Goal: Transaction & Acquisition: Purchase product/service

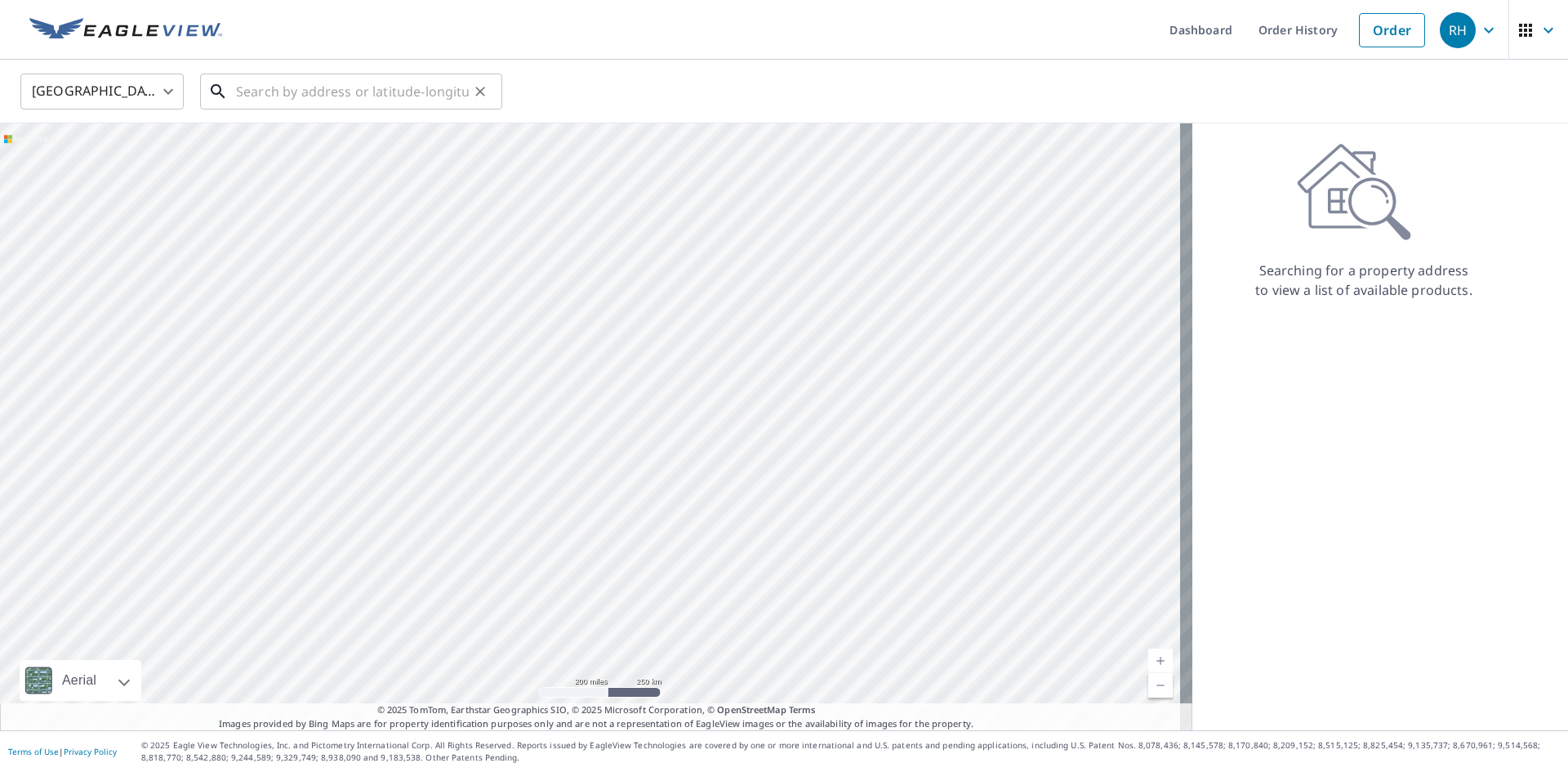
click at [249, 93] on input "text" at bounding box center [352, 91] width 233 height 46
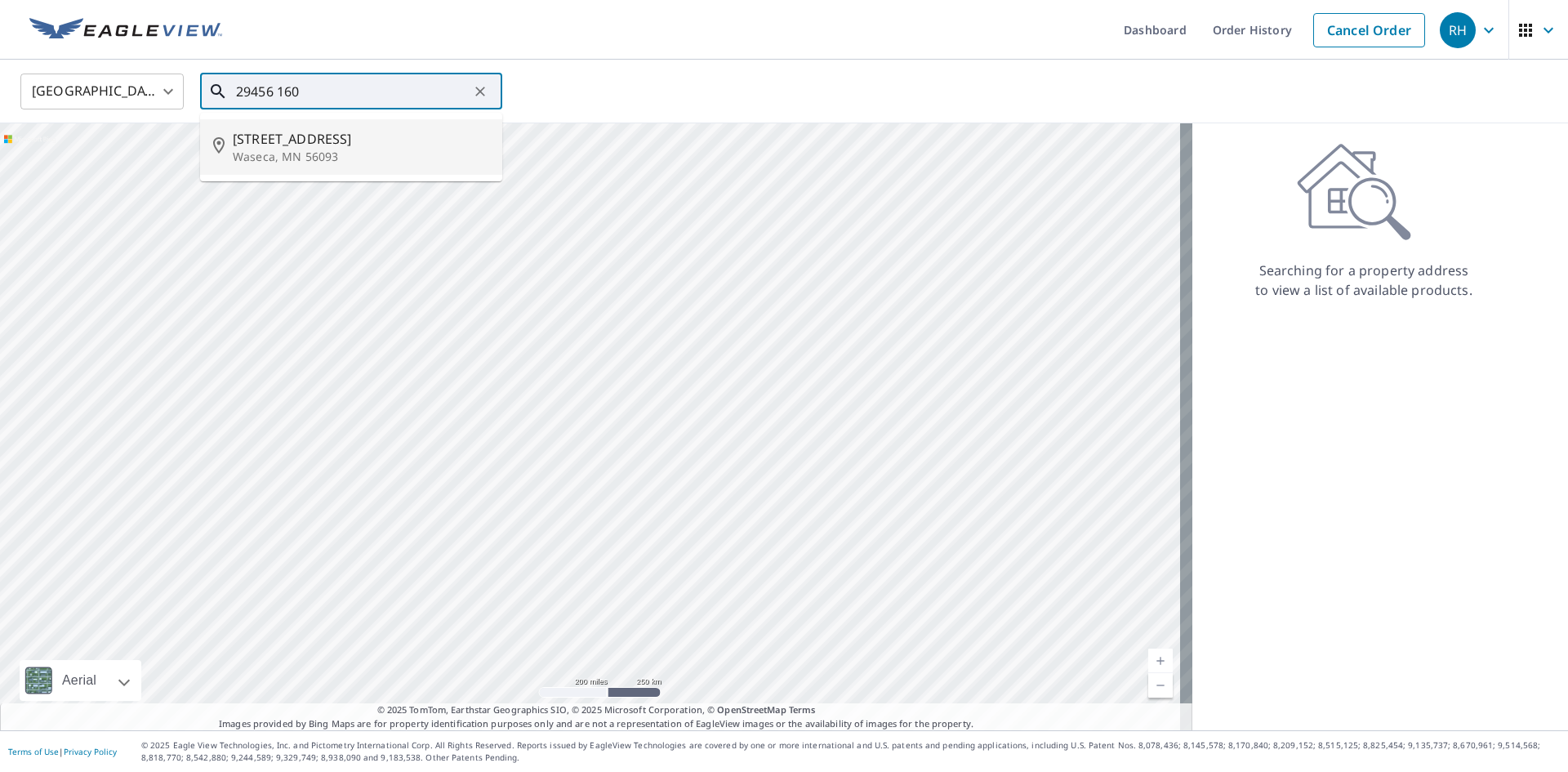
click at [294, 151] on p "Waseca, MN 56093" at bounding box center [361, 156] width 256 height 16
type input "[STREET_ADDRESS]"
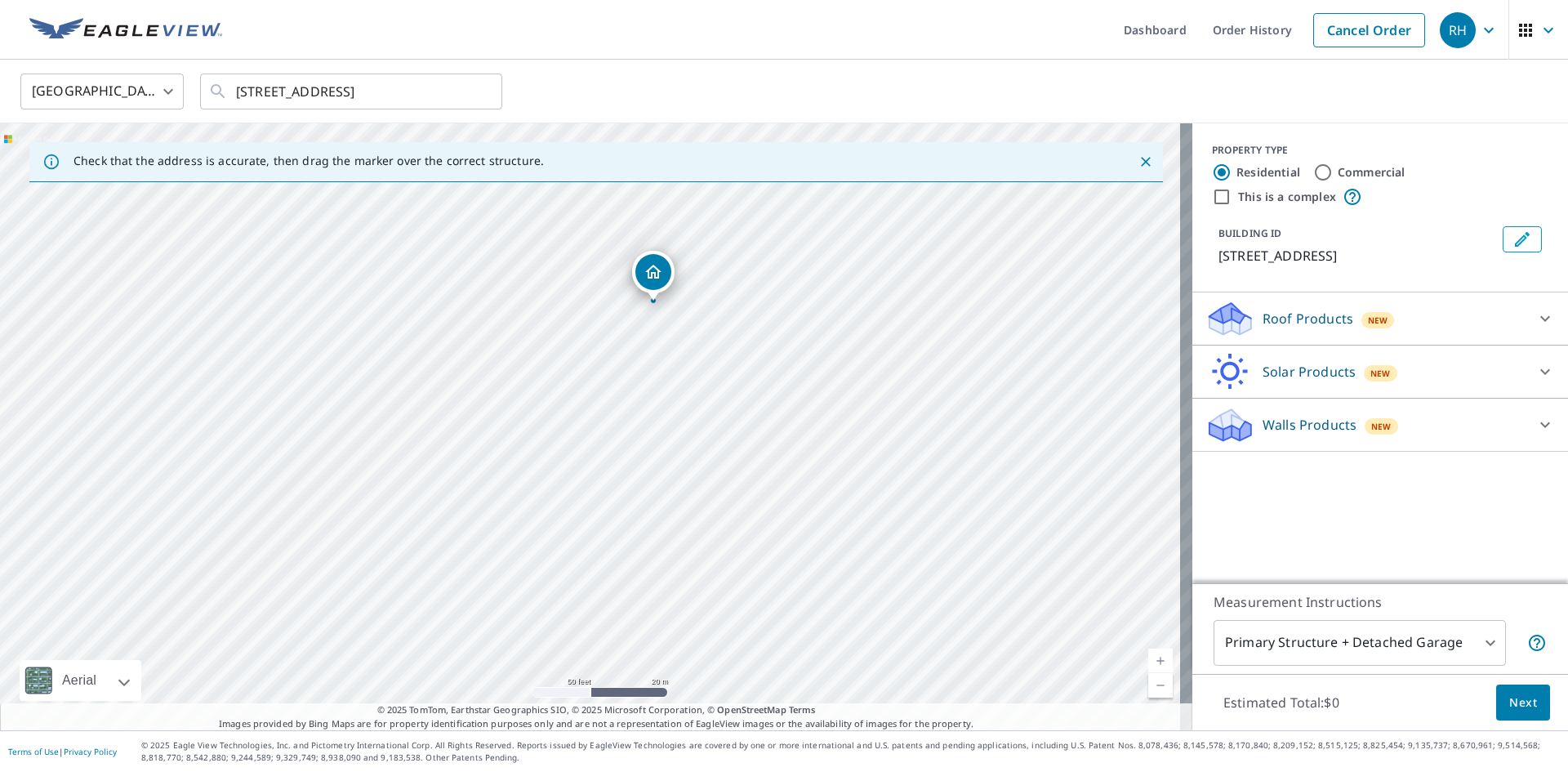
drag, startPoint x: 585, startPoint y: 394, endPoint x: 650, endPoint y: 271, distance: 139.1
drag, startPoint x: 584, startPoint y: 391, endPoint x: 577, endPoint y: 398, distance: 9.9
click at [1535, 315] on icon at bounding box center [1545, 318] width 20 height 20
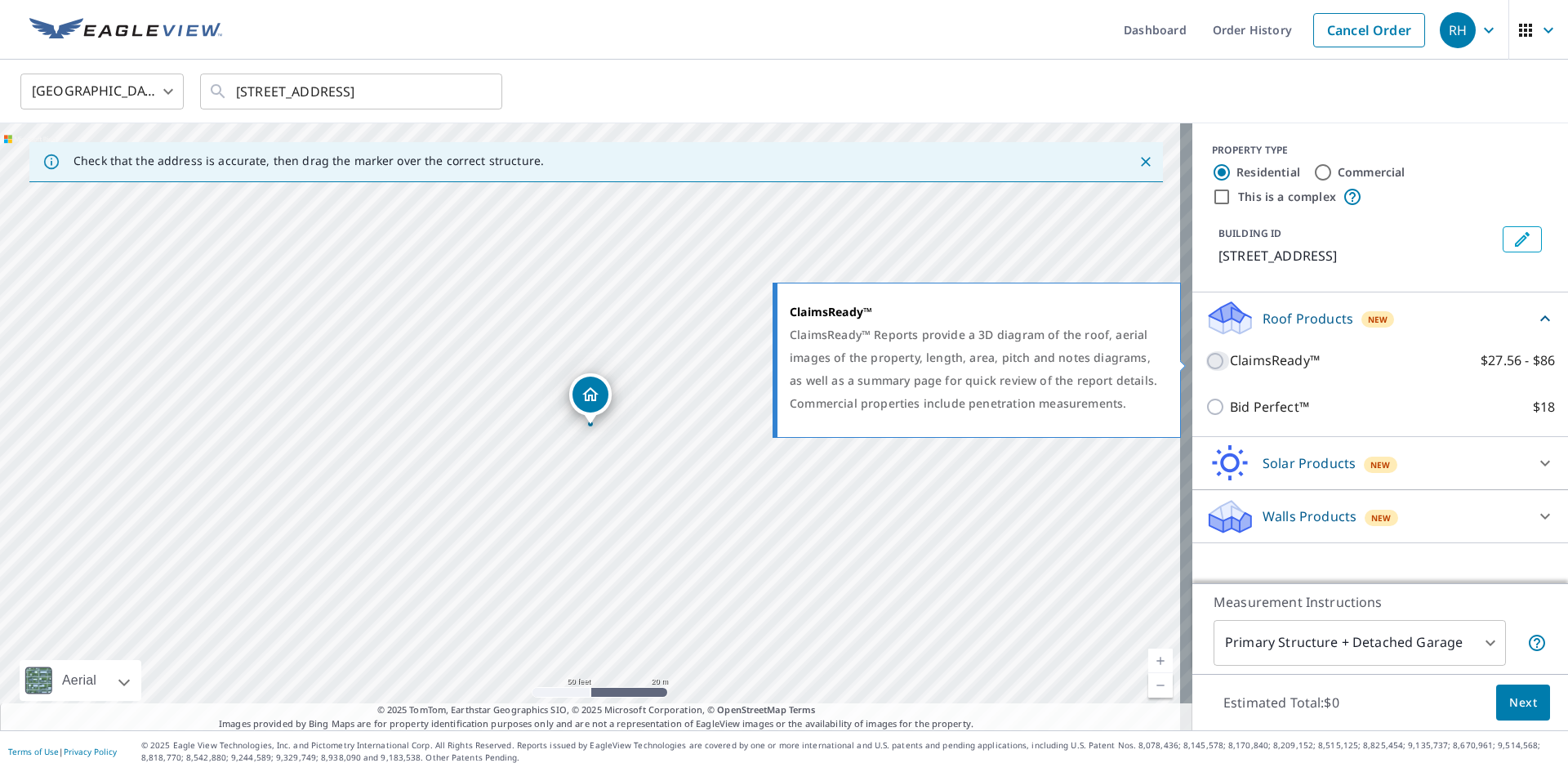
click at [1205, 365] on input "ClaimsReady™ $27.56 - $86" at bounding box center [1217, 361] width 24 height 20
checkbox input "true"
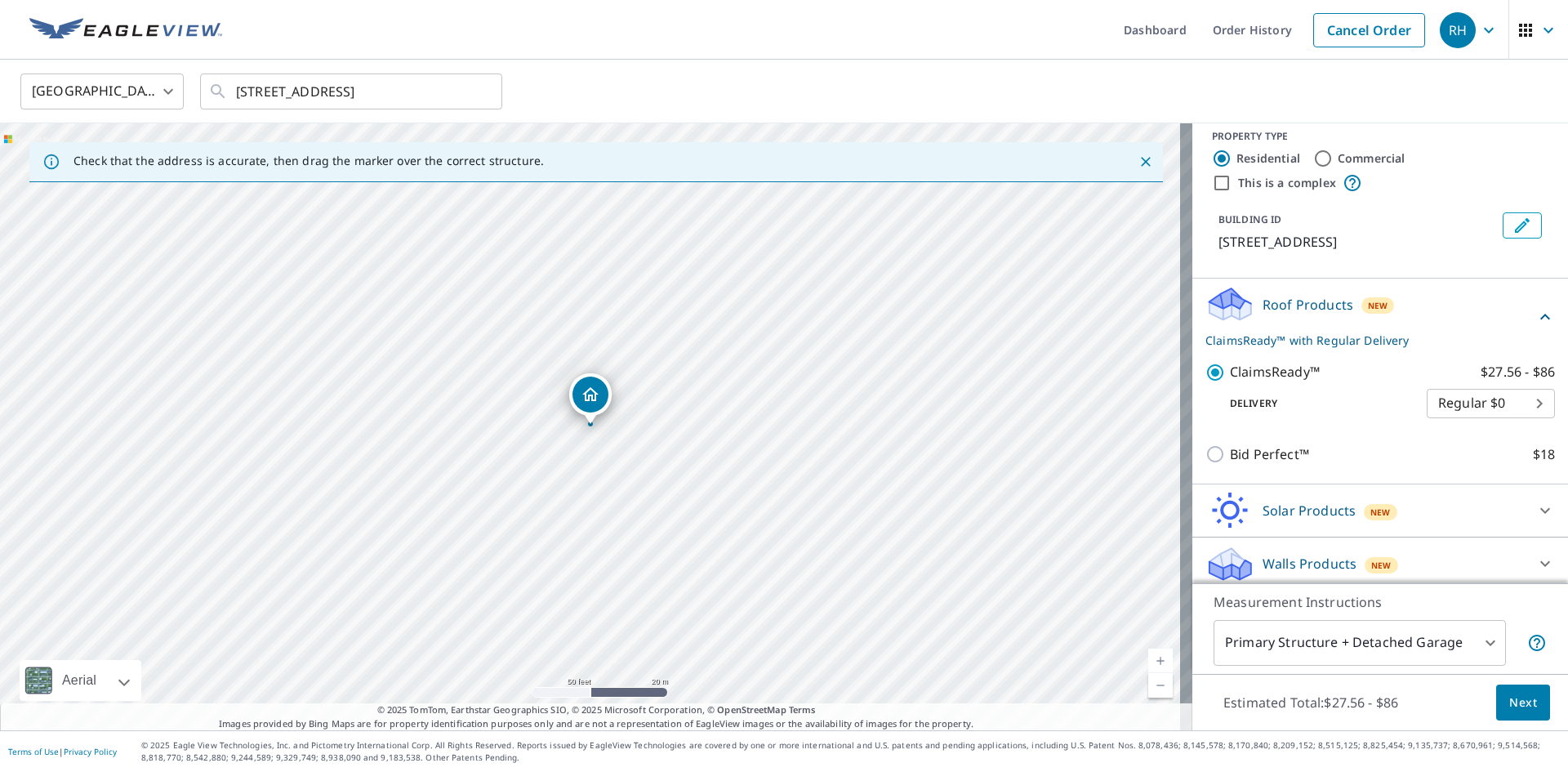
scroll to position [21, 0]
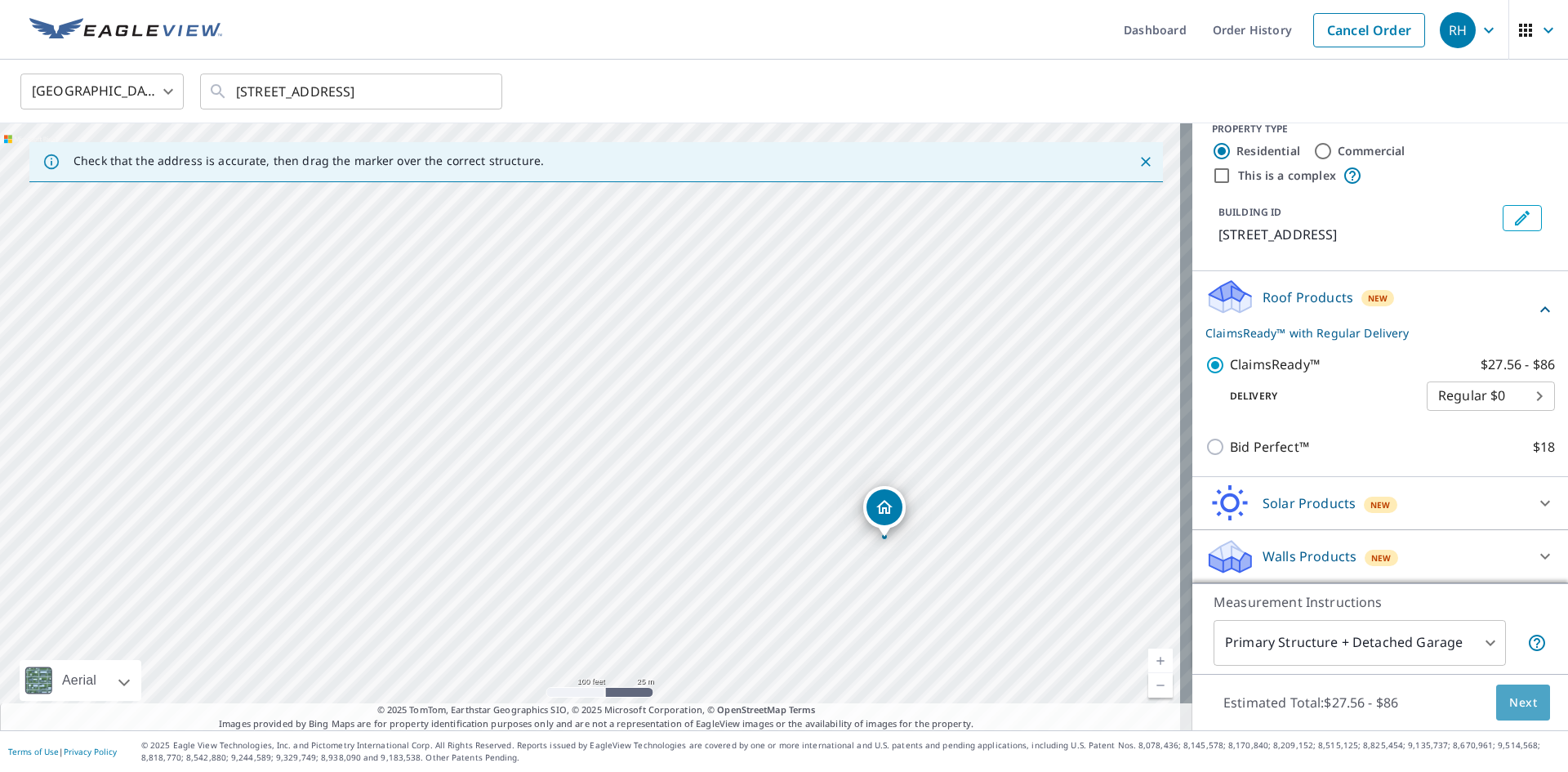
click at [1518, 693] on span "Next" at bounding box center [1523, 703] width 28 height 21
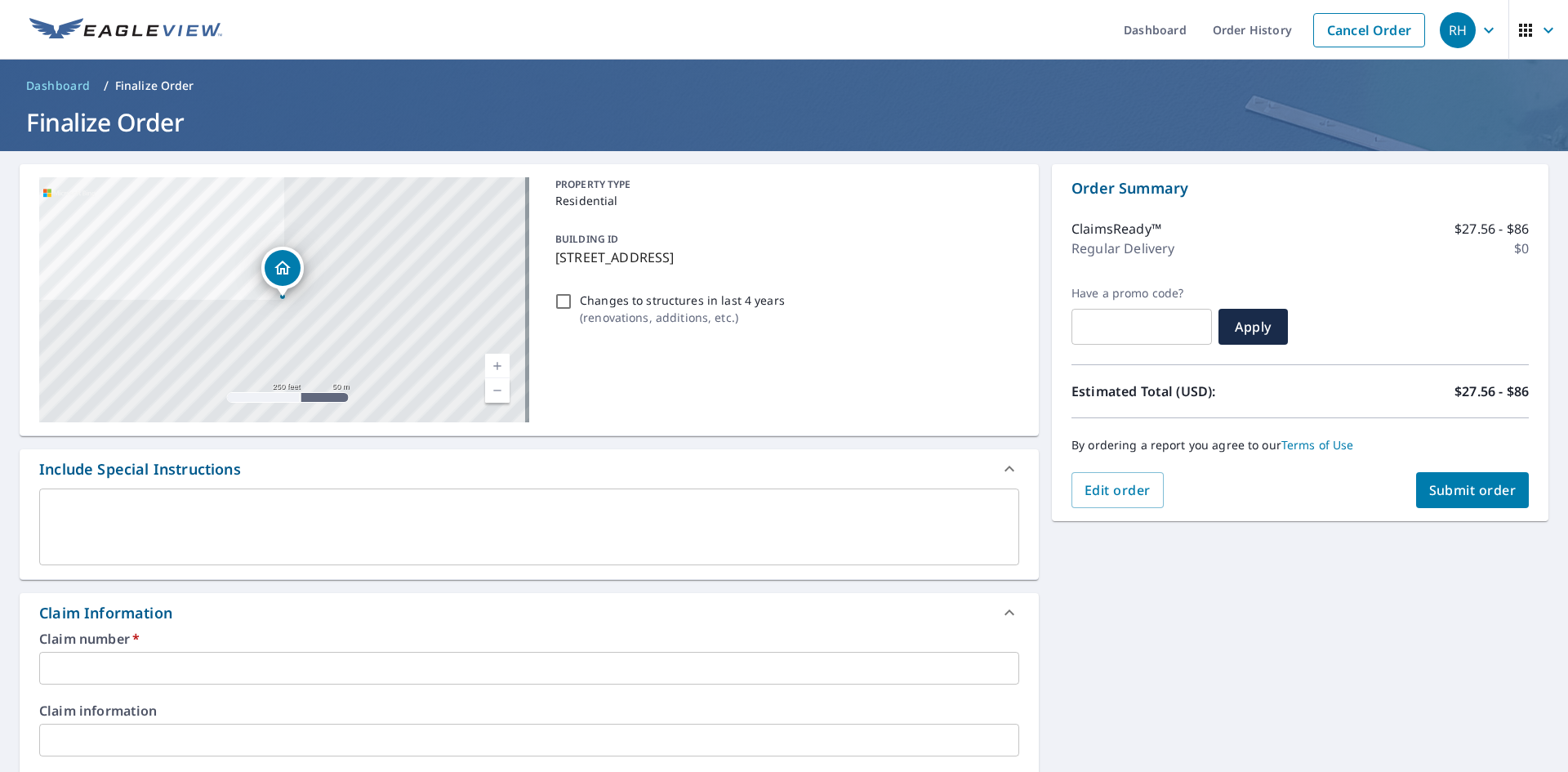
click at [295, 675] on input "text" at bounding box center [529, 667] width 980 height 33
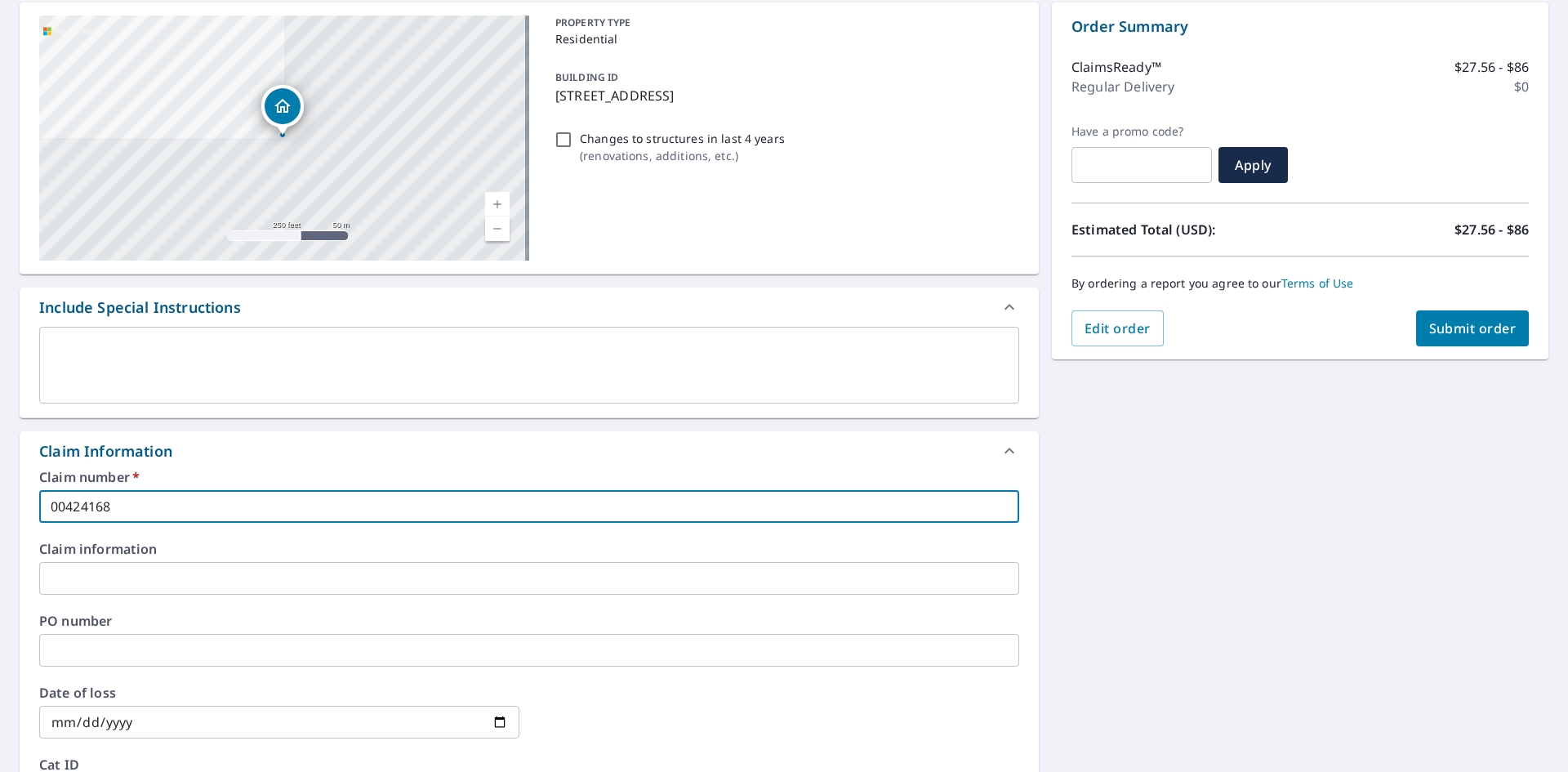
scroll to position [164, 0]
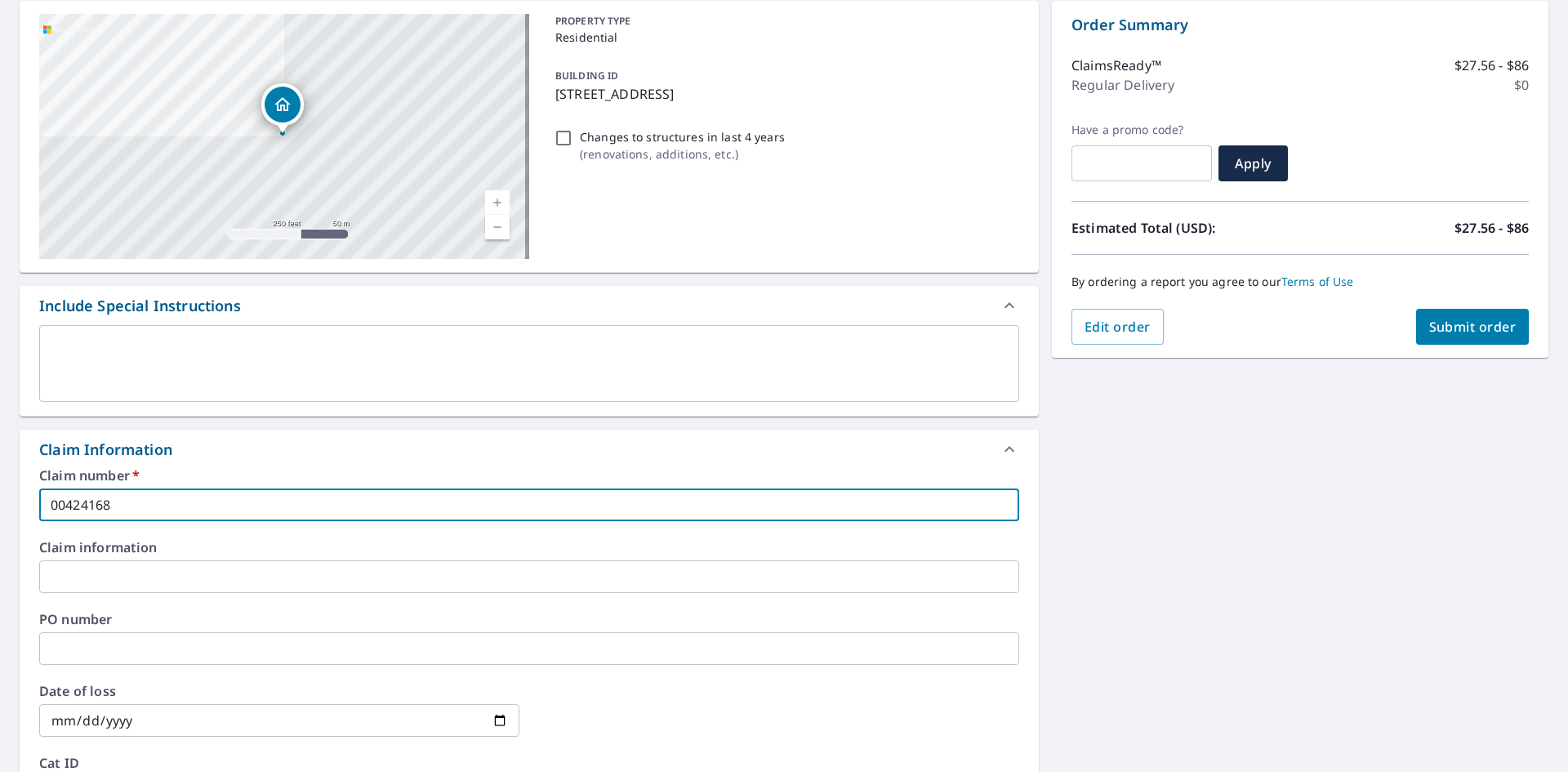
type input "00424168"
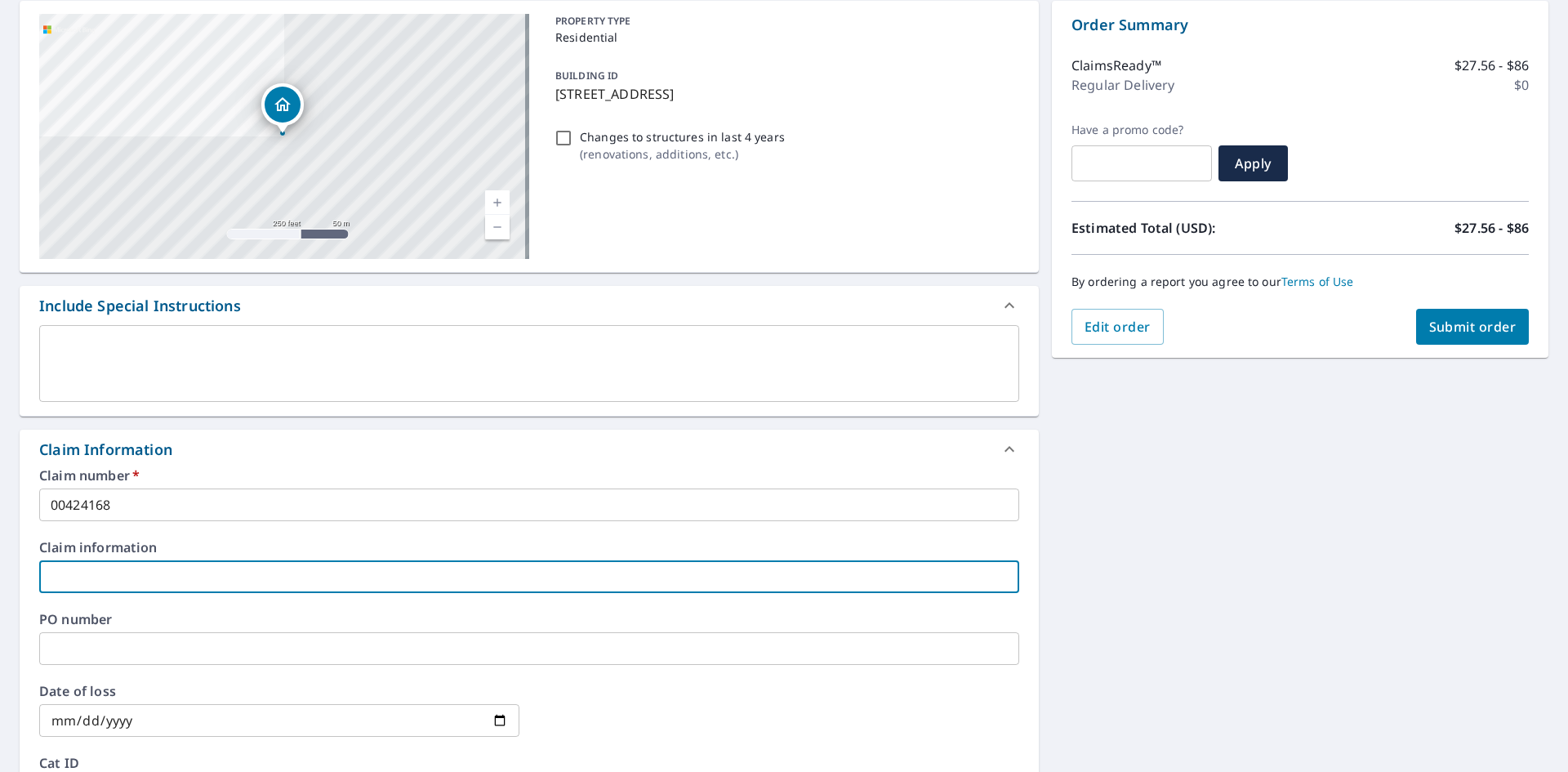
click at [191, 579] on input "text" at bounding box center [529, 576] width 980 height 33
type input "VIENNA INDUSTRIES"
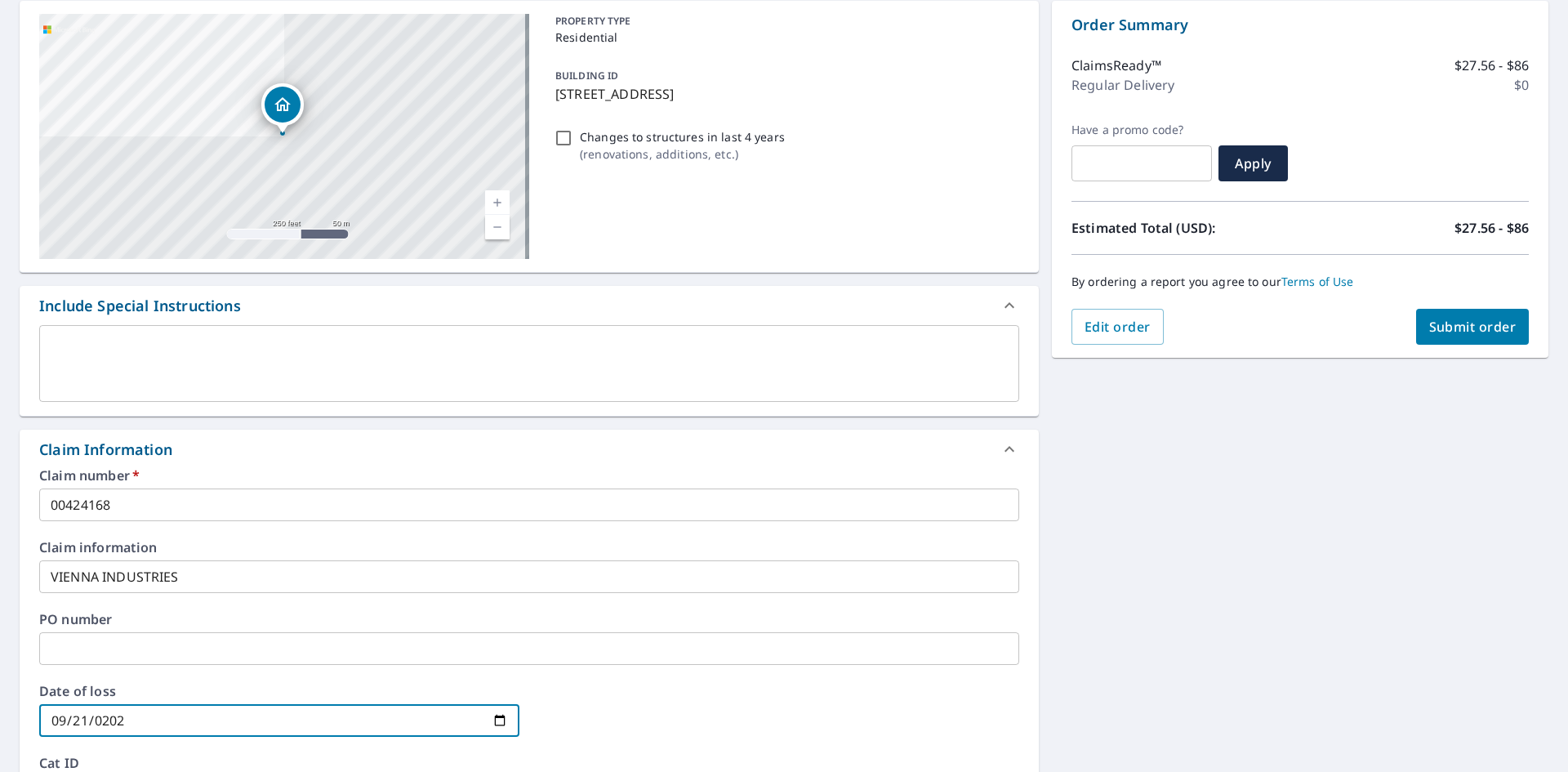
type input "[DATE]"
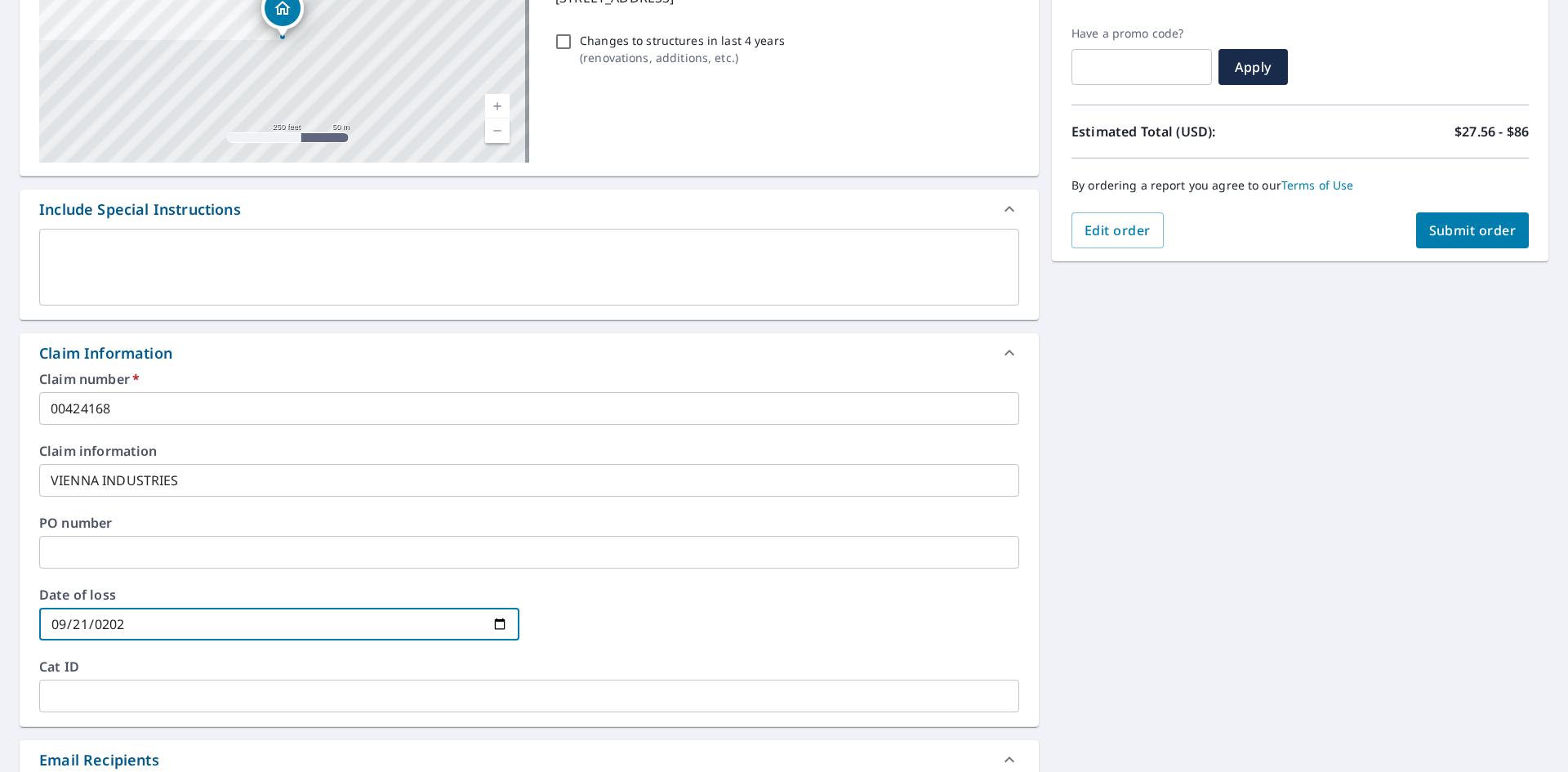
scroll to position [408, 0]
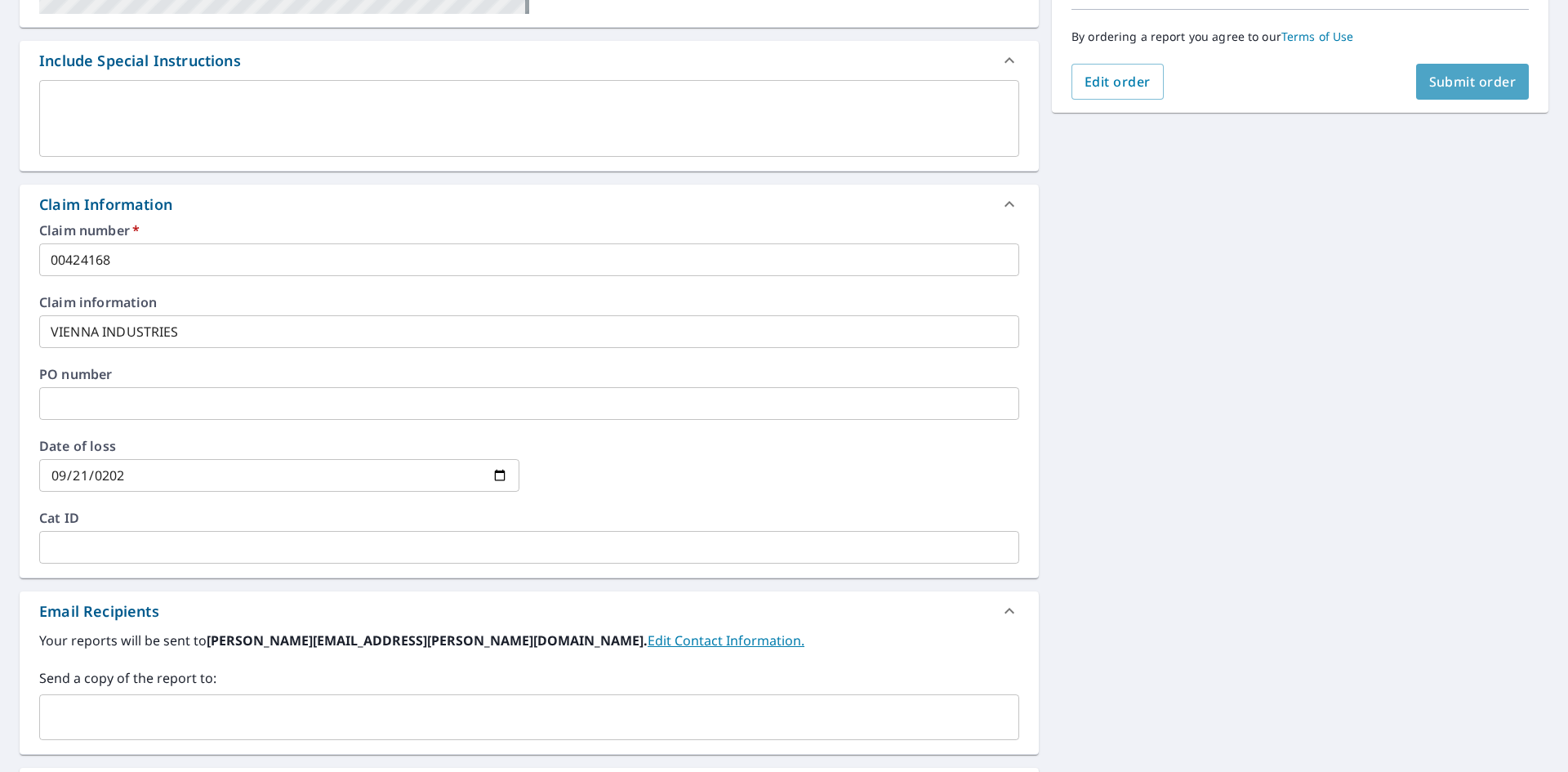
click at [1481, 86] on span "Submit order" at bounding box center [1473, 81] width 87 height 18
